Goal: Task Accomplishment & Management: Complete application form

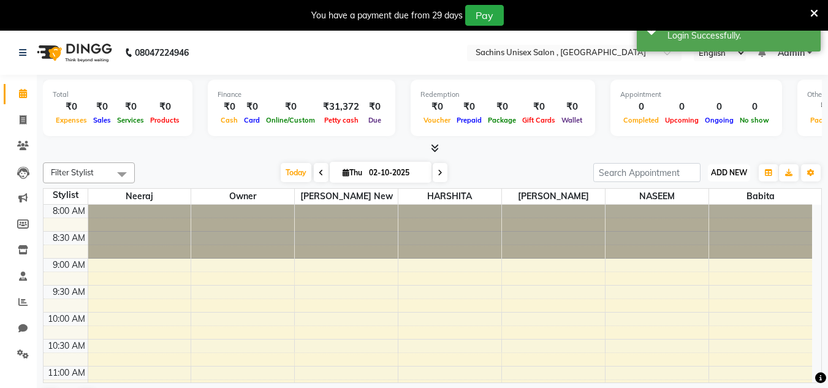
click at [724, 174] on span "ADD NEW" at bounding box center [729, 172] width 36 height 9
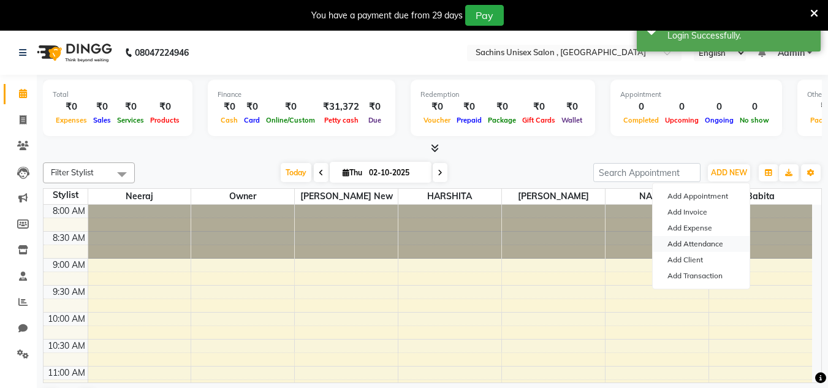
click at [690, 243] on link "Add Attendance" at bounding box center [701, 244] width 97 height 16
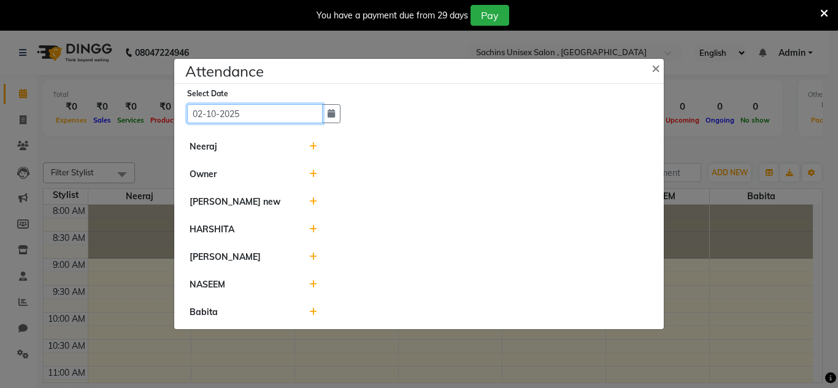
click at [282, 120] on input "02-10-2025" at bounding box center [255, 113] width 136 height 19
select select "10"
select select "2025"
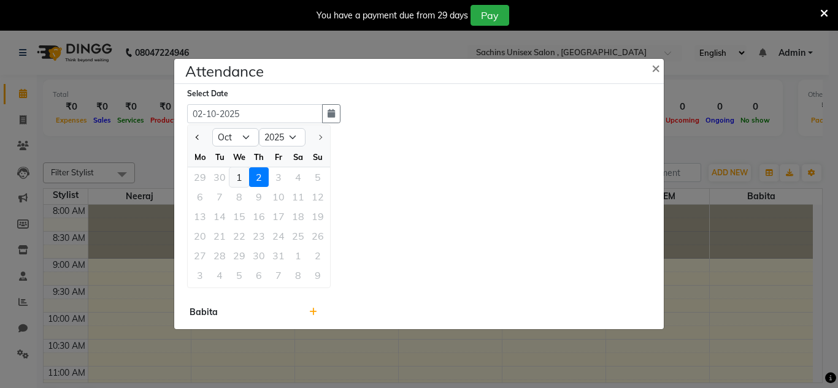
click at [242, 179] on div "1" at bounding box center [239, 177] width 20 height 20
type input "01-10-2025"
select select "A"
select select "H"
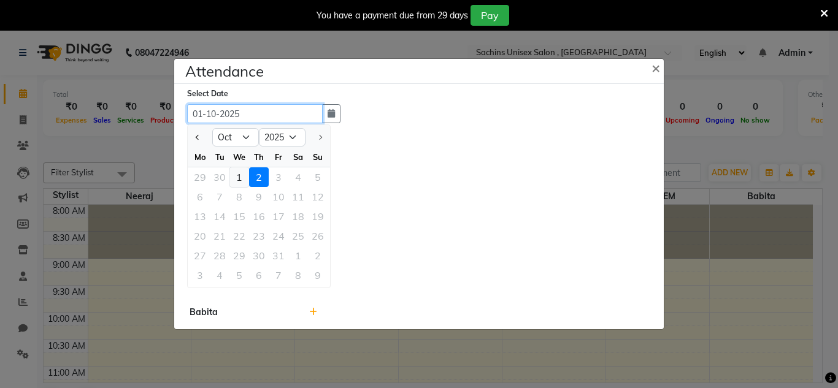
select select "A"
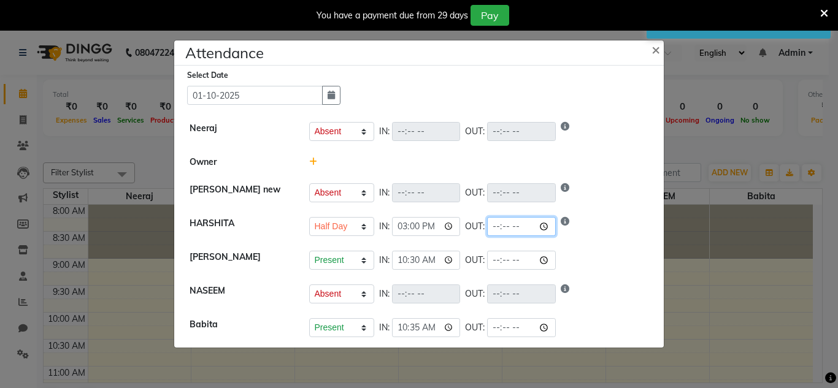
click at [544, 224] on input "time" at bounding box center [521, 226] width 69 height 19
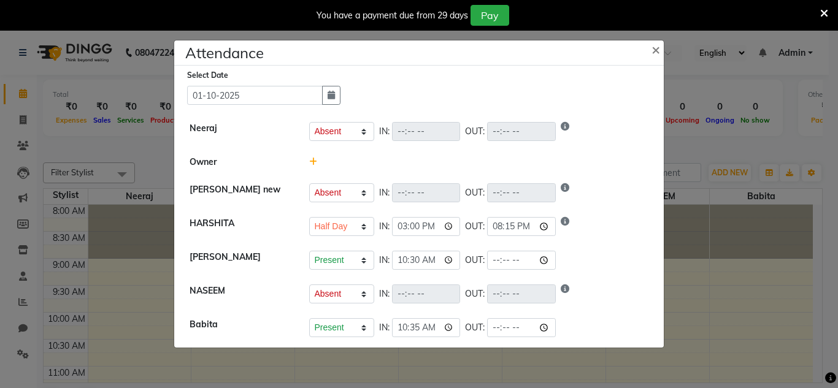
type input "20:15"
click at [624, 94] on div "Select Date [DATE]" at bounding box center [423, 87] width 473 height 36
select select "A"
select select "H"
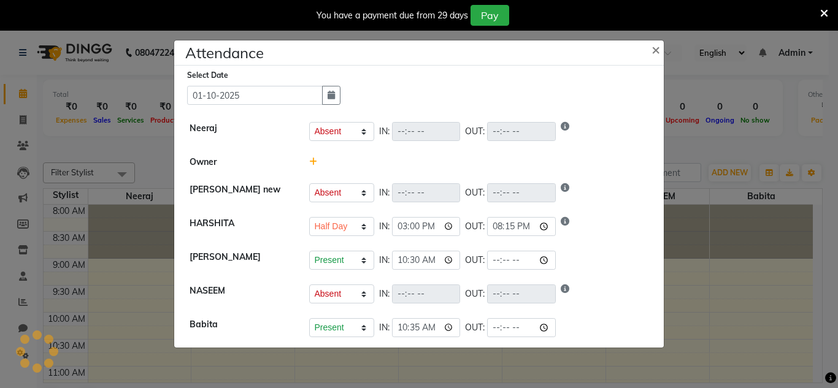
select select "A"
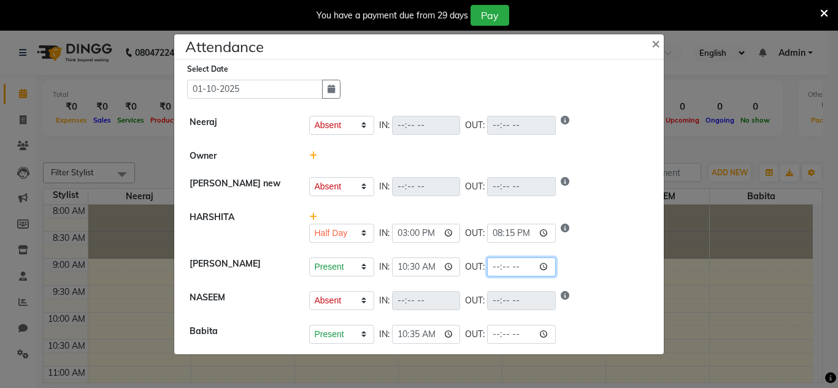
click at [551, 264] on input "time" at bounding box center [521, 267] width 69 height 19
type input "22:00"
click at [630, 129] on div "Present Absent Late Half Day Weekly Off IN: OUT:" at bounding box center [479, 125] width 340 height 19
select select "A"
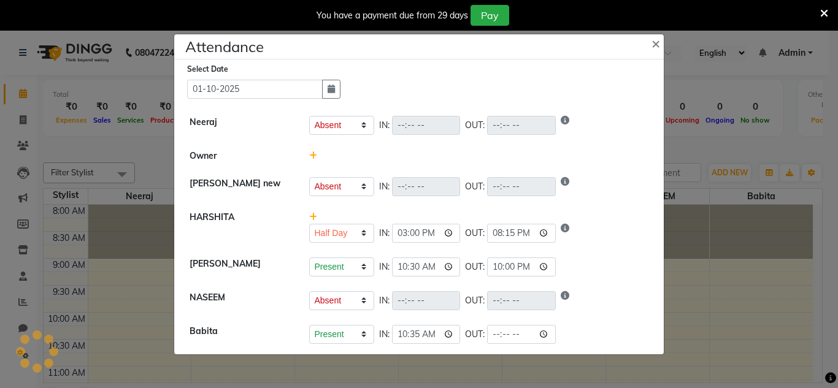
select select "H"
select select "A"
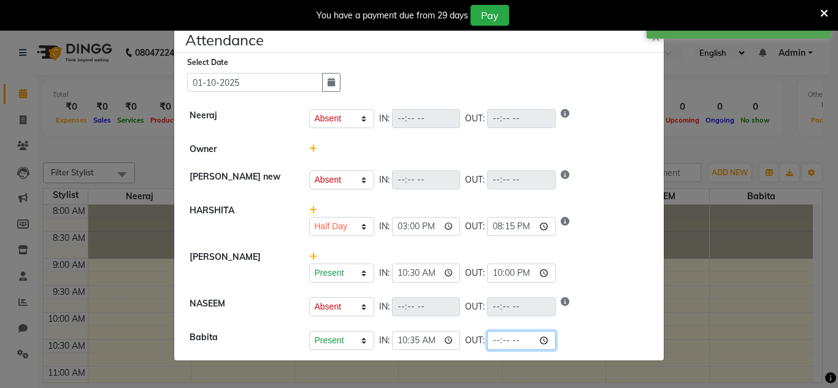
click at [548, 348] on input "time" at bounding box center [521, 340] width 69 height 19
click at [553, 340] on input "time" at bounding box center [521, 340] width 69 height 19
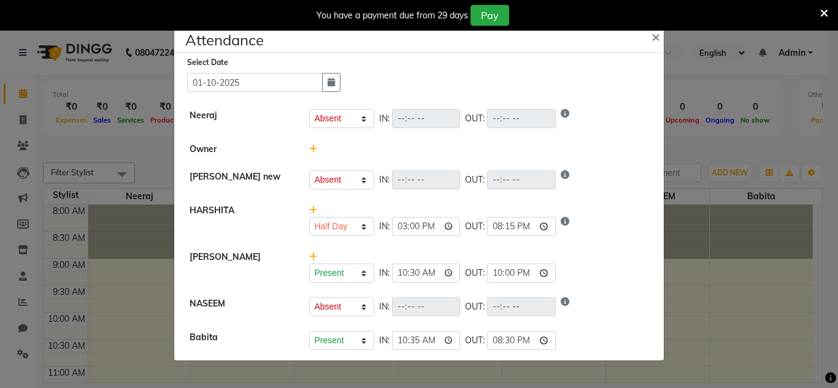
type input "20:30"
click at [624, 223] on div "Present Absent Late Half Day Weekly Off IN: 15:00 OUT: 20:15" at bounding box center [479, 226] width 340 height 19
select select "A"
select select "H"
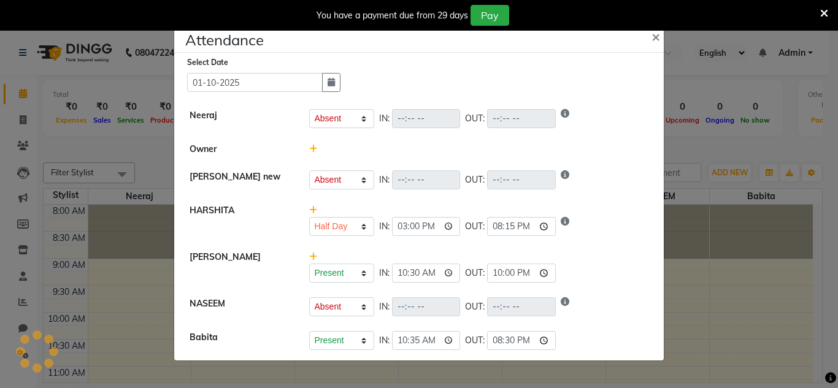
select select "A"
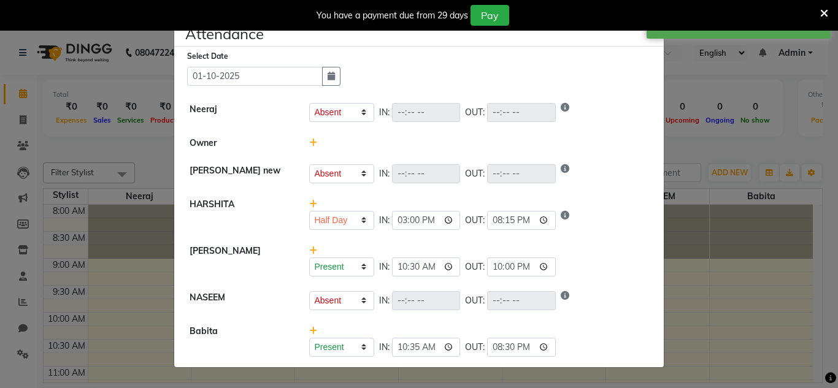
click at [302, 86] on div "Select Date [DATE] Neeraj Present Absent Late Half Day Weekly Off IN: OUT: Owne…" at bounding box center [418, 207] width 489 height 321
click at [302, 74] on input "01-10-2025" at bounding box center [255, 76] width 136 height 19
select select "10"
select select "2025"
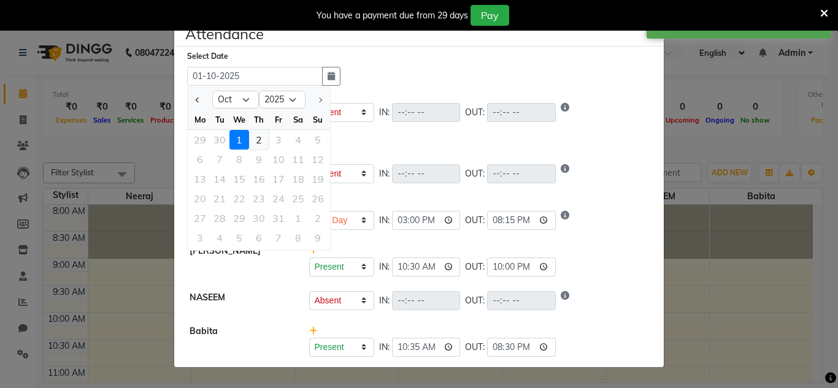
click at [256, 133] on div "2" at bounding box center [259, 140] width 20 height 20
type input "02-10-2025"
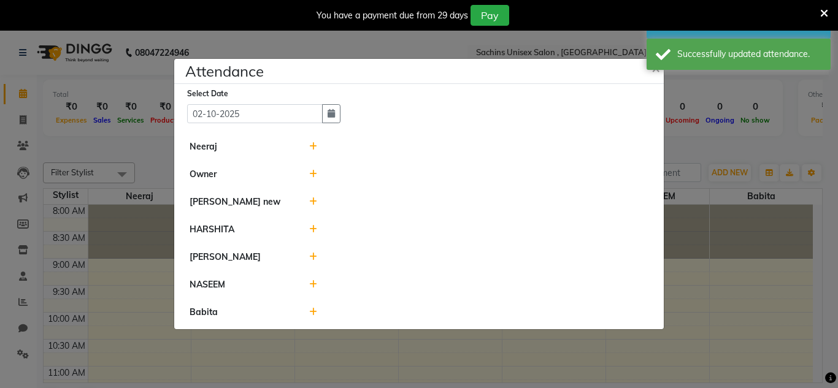
click at [313, 143] on icon at bounding box center [313, 146] width 8 height 9
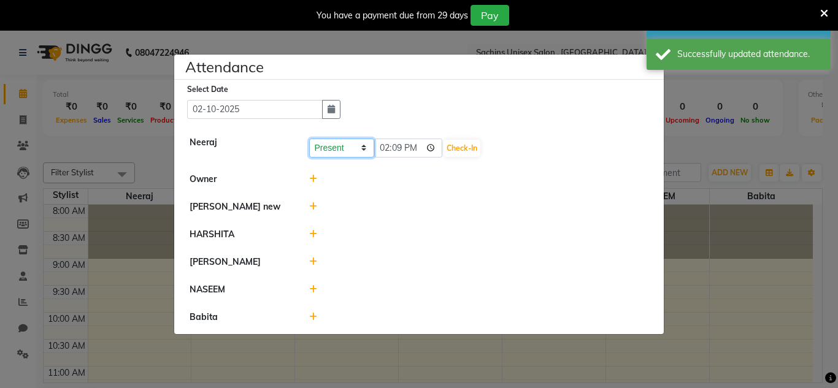
click at [353, 146] on select "Present Absent Late Half Day Weekly Off" at bounding box center [341, 148] width 65 height 19
select select "A"
click at [309, 139] on select "Present Absent Late Half Day Weekly Off" at bounding box center [341, 148] width 65 height 19
click at [392, 144] on button "Save" at bounding box center [387, 148] width 24 height 17
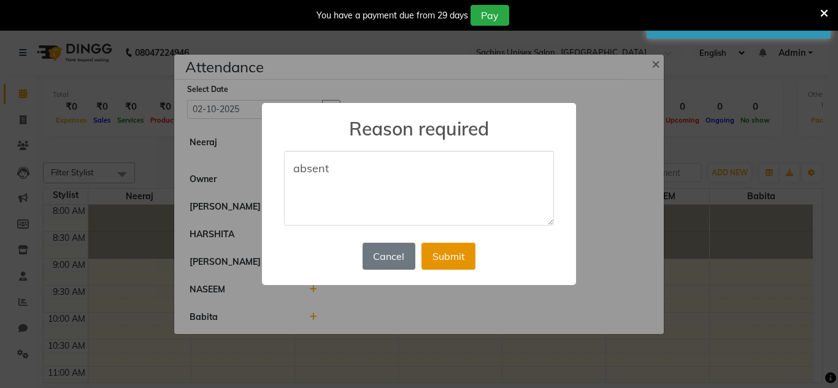
type textarea "absent"
click at [453, 244] on button "Submit" at bounding box center [448, 256] width 54 height 27
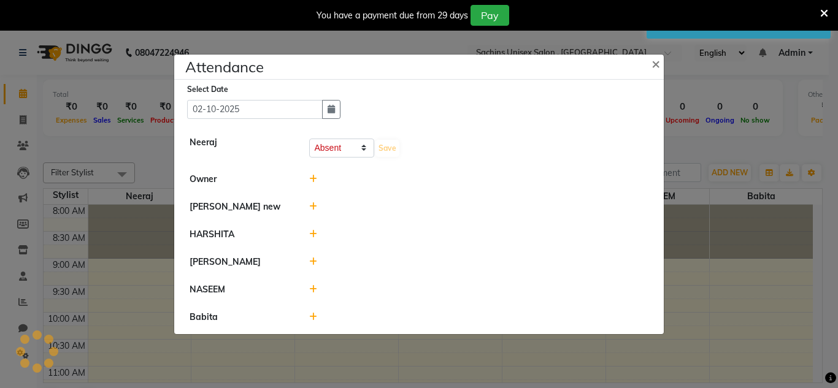
select select "A"
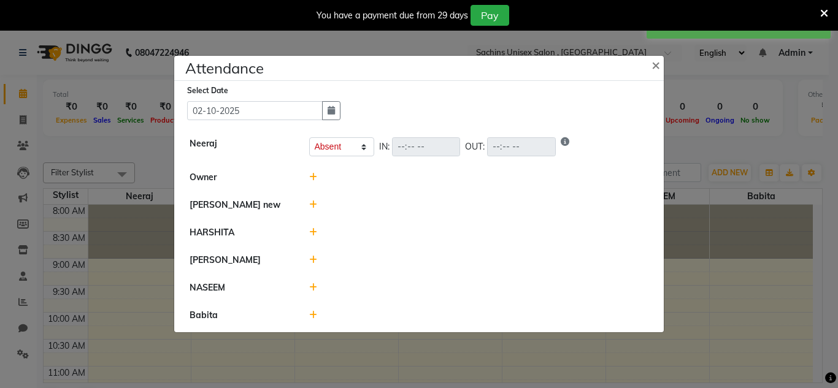
click at [313, 205] on icon at bounding box center [313, 204] width 8 height 9
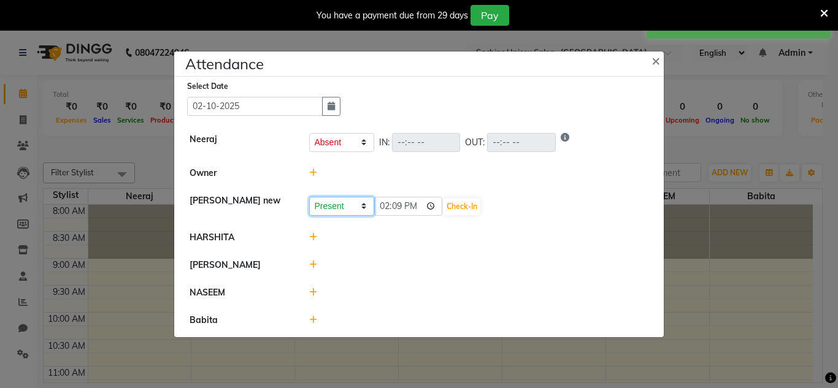
click at [345, 206] on select "Present Absent Late Half Day Weekly Off" at bounding box center [341, 206] width 65 height 19
click at [309, 197] on select "Present Absent Late Half Day Weekly Off" at bounding box center [341, 206] width 65 height 19
click at [339, 207] on select "Present Absent Late Half Day Weekly Off" at bounding box center [341, 206] width 65 height 19
select select "A"
click at [309, 197] on select "Present Absent Late Half Day Weekly Off" at bounding box center [341, 206] width 65 height 19
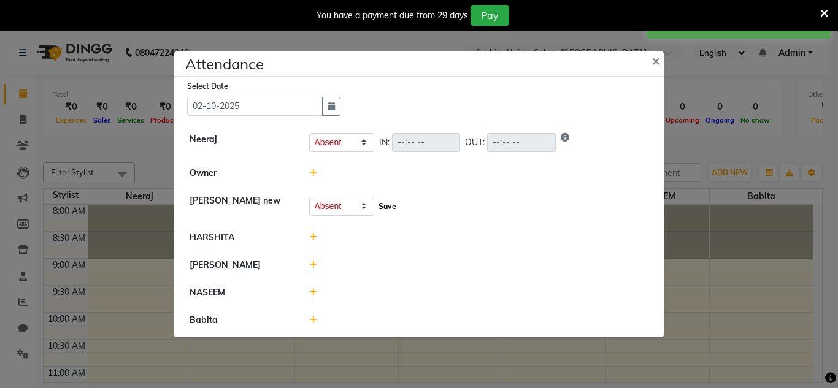
click at [385, 207] on button "Save" at bounding box center [387, 206] width 24 height 17
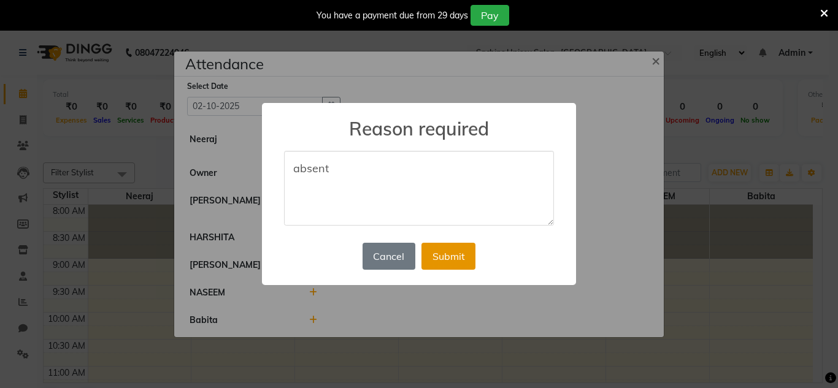
type textarea "absent"
click at [472, 261] on button "Submit" at bounding box center [448, 256] width 54 height 27
select select "A"
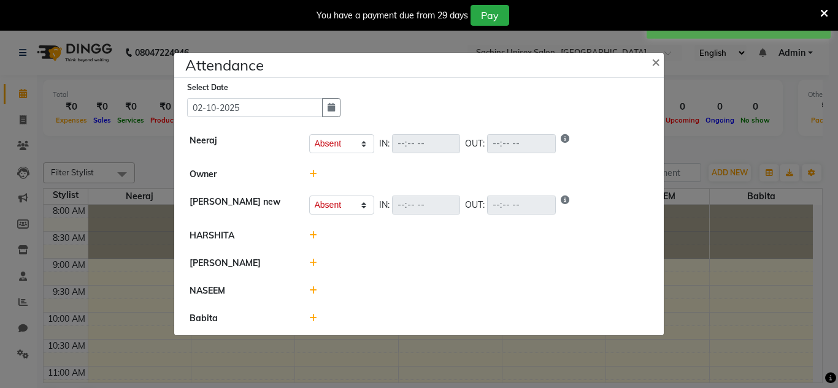
click at [313, 232] on icon at bounding box center [313, 235] width 8 height 9
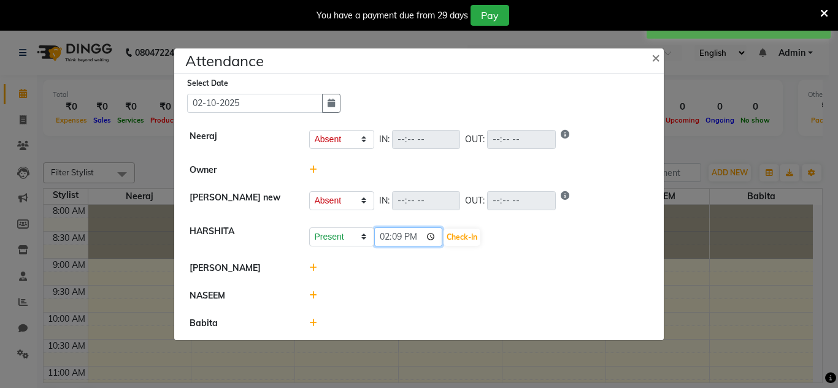
click at [431, 235] on input "14:09" at bounding box center [408, 236] width 69 height 19
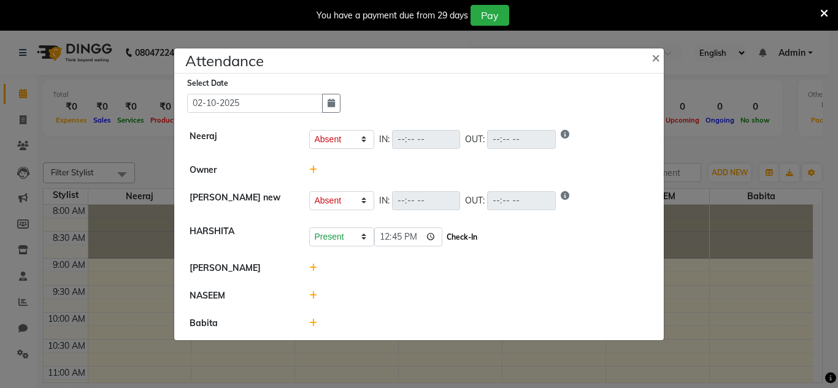
type input "12:45"
click at [462, 237] on button "Check-In" at bounding box center [461, 237] width 37 height 17
select select "A"
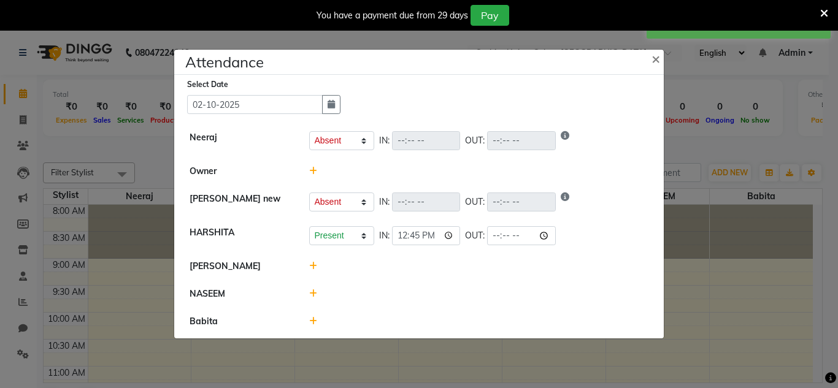
click at [313, 266] on icon at bounding box center [313, 266] width 8 height 9
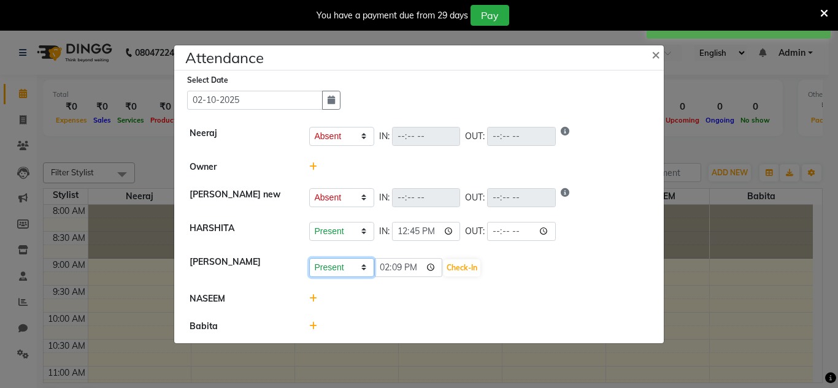
click at [354, 266] on select "Present Absent Late Half Day Weekly Off" at bounding box center [341, 267] width 65 height 19
click at [427, 267] on input "14:09" at bounding box center [408, 267] width 69 height 19
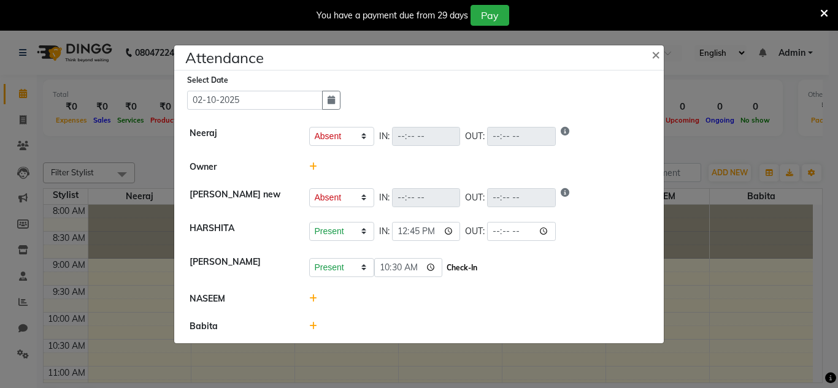
type input "10:30"
click at [468, 267] on button "Check-In" at bounding box center [461, 267] width 37 height 17
select select "A"
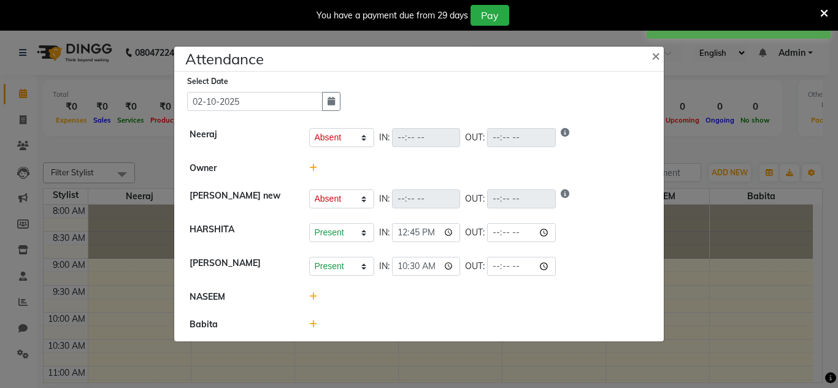
click at [311, 295] on icon at bounding box center [313, 296] width 8 height 9
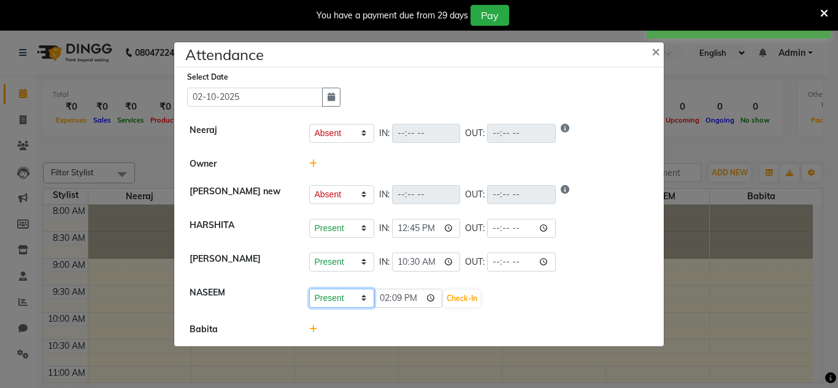
click at [367, 300] on select "Present Absent Late Half Day Weekly Off" at bounding box center [341, 298] width 65 height 19
select select "A"
click at [309, 289] on select "Present Absent Late Half Day Weekly Off" at bounding box center [341, 298] width 65 height 19
click at [387, 296] on button "Save" at bounding box center [387, 298] width 24 height 17
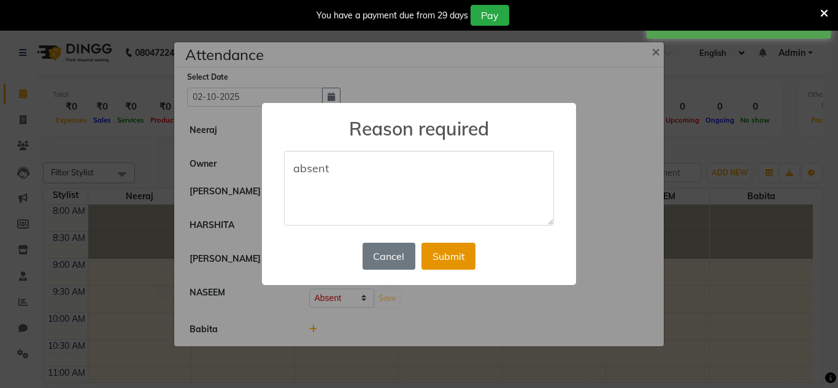
type textarea "absent"
click at [452, 254] on button "Submit" at bounding box center [448, 256] width 54 height 27
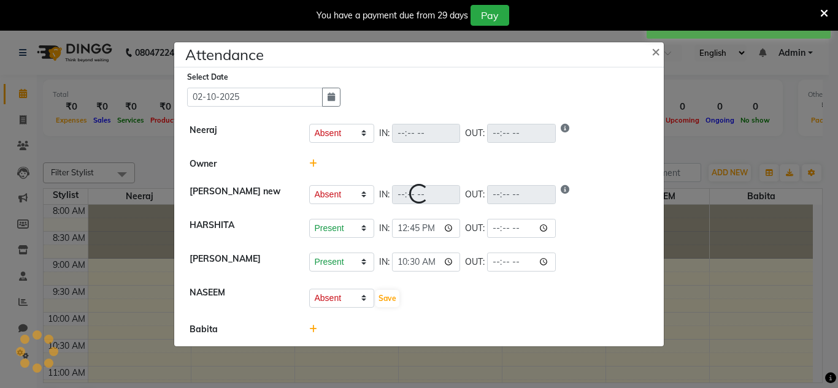
select select "A"
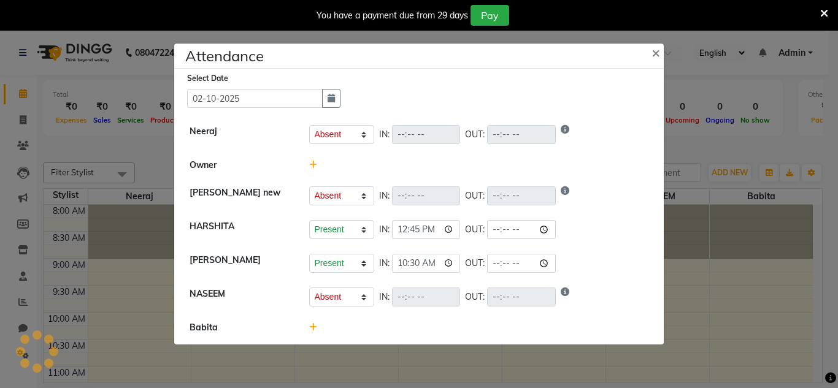
click at [314, 325] on icon at bounding box center [313, 327] width 8 height 9
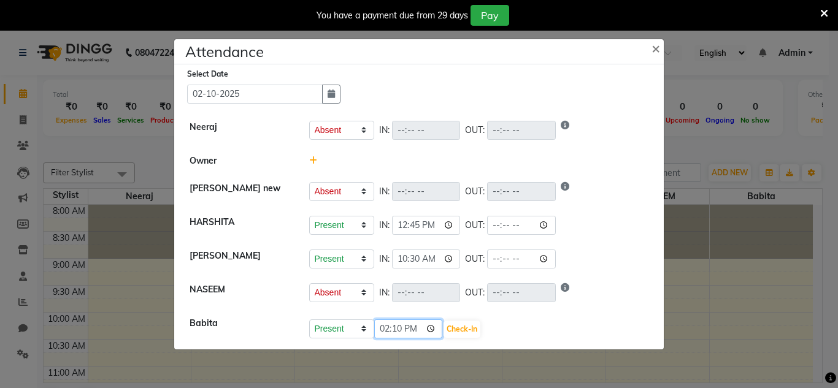
click at [433, 328] on input "14:10" at bounding box center [408, 328] width 69 height 19
type input "10:40"
click at [472, 328] on button "Check-In" at bounding box center [461, 329] width 37 height 17
select select "A"
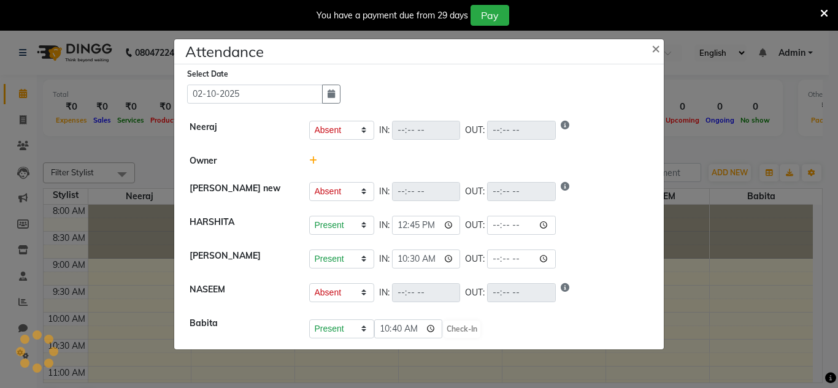
select select "A"
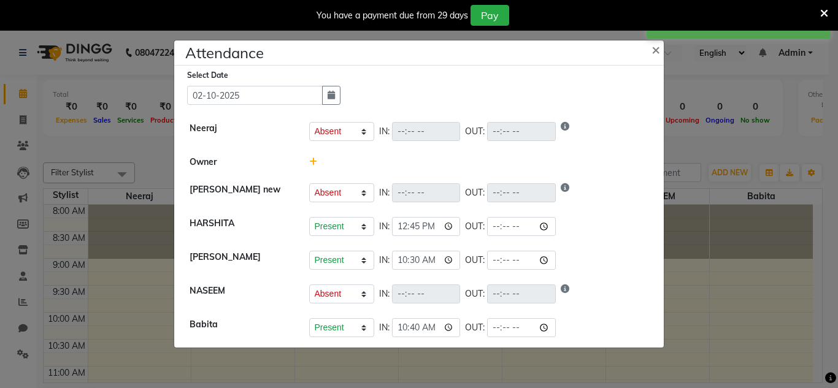
click at [416, 97] on div "Select Date [DATE]" at bounding box center [423, 87] width 473 height 36
click at [654, 42] on span "×" at bounding box center [655, 49] width 9 height 18
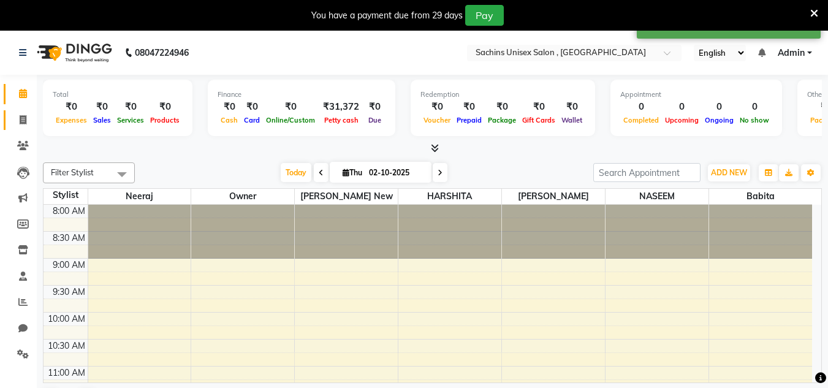
click at [12, 127] on link "Invoice" at bounding box center [18, 120] width 29 height 20
select select "6840"
select select "service"
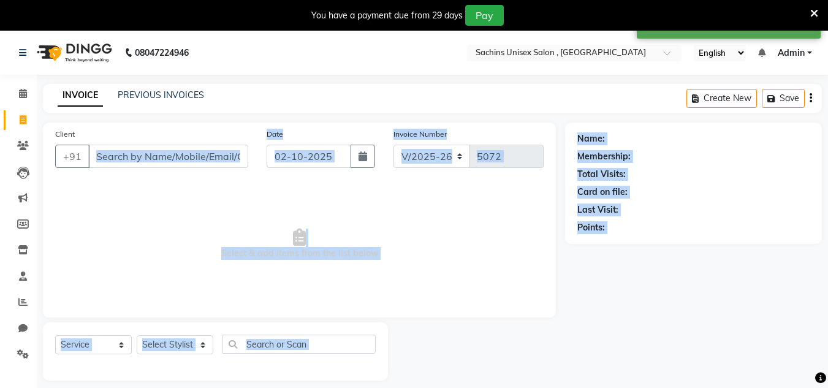
drag, startPoint x: 241, startPoint y: 126, endPoint x: 175, endPoint y: 21, distance: 123.7
click at [175, 31] on body "08047224946 Select Location × Sachins Unisex Salon , Thakurli English ENGLISH E…" at bounding box center [414, 225] width 828 height 388
